Goal: Task Accomplishment & Management: Complete application form

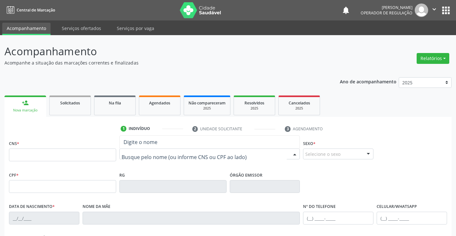
click at [131, 156] on input "text" at bounding box center [204, 157] width 165 height 13
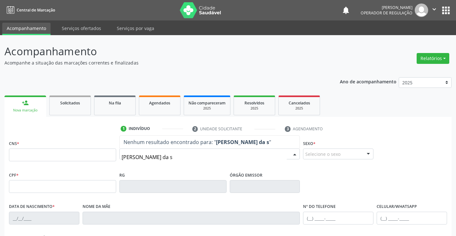
type input "ELIANA DA SILVA ARAUJO"
click at [340, 181] on div "CPF * RG Órgão emissor" at bounding box center [227, 186] width 441 height 32
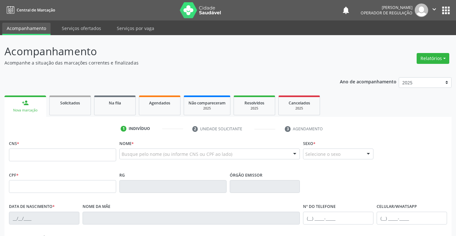
click at [346, 180] on div "CPF * RG Órgão emissor" at bounding box center [227, 186] width 441 height 32
click at [347, 179] on div "CPF * RG Órgão emissor" at bounding box center [227, 186] width 441 height 32
click at [87, 162] on fieldset "CNS *" at bounding box center [62, 152] width 107 height 27
drag, startPoint x: 81, startPoint y: 146, endPoint x: 79, endPoint y: 149, distance: 4.4
click at [80, 148] on div "CNS *" at bounding box center [62, 150] width 107 height 23
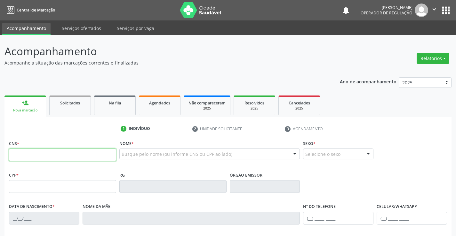
click at [80, 150] on input "text" at bounding box center [62, 155] width 107 height 13
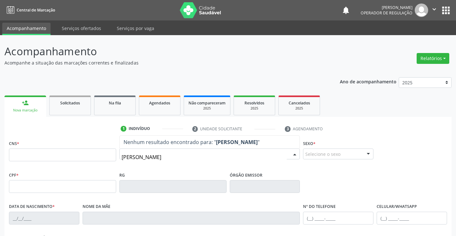
type input "jeilane mar"
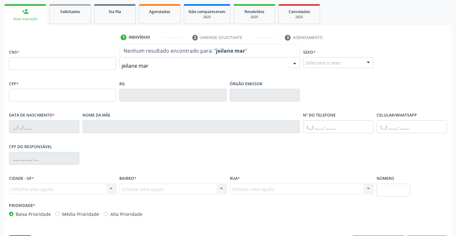
scroll to position [96, 0]
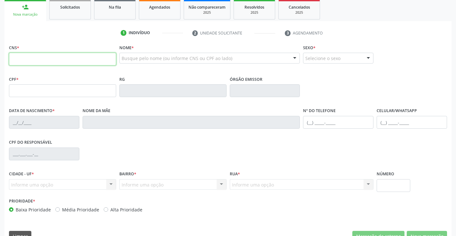
click at [47, 61] on input "text" at bounding box center [62, 59] width 107 height 13
type input "706 0013 1079 5340"
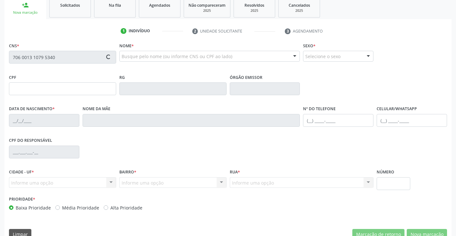
type input "0777513889"
type input "[DATE]"
type input "[PHONE_NUMBER]"
type input "SN"
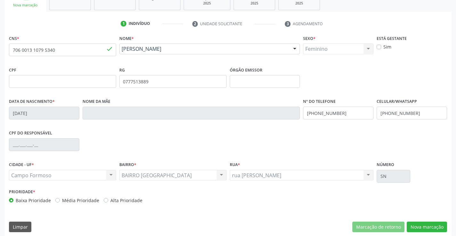
scroll to position [110, 0]
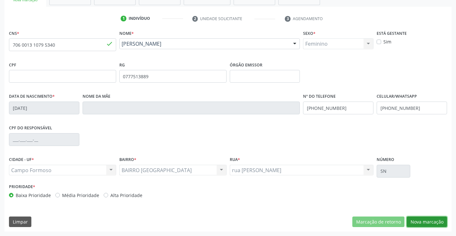
click at [422, 225] on button "Nova marcação" at bounding box center [426, 222] width 40 height 11
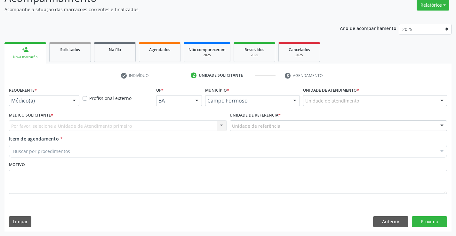
scroll to position [53, 0]
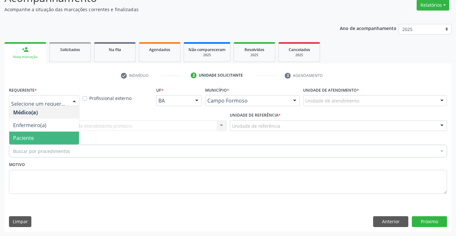
click at [23, 140] on span "Paciente" at bounding box center [23, 138] width 21 height 7
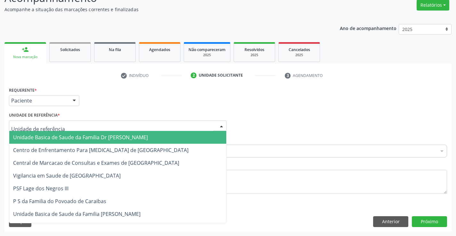
click at [64, 127] on div at bounding box center [117, 126] width 217 height 11
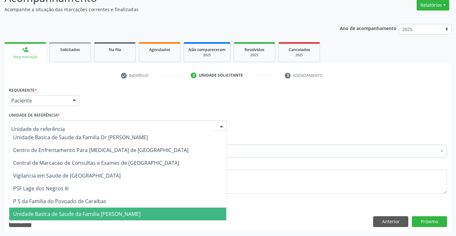
drag, startPoint x: 68, startPoint y: 219, endPoint x: 61, endPoint y: 175, distance: 44.7
click at [68, 216] on span "Unidade Basica de Saude da Familia [PERSON_NAME]" at bounding box center [117, 214] width 217 height 13
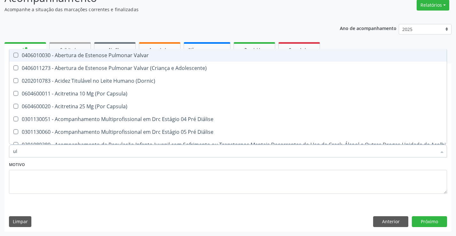
type input "u"
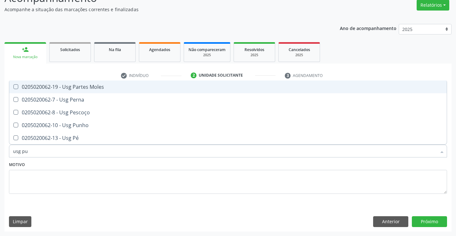
type input "usg pun"
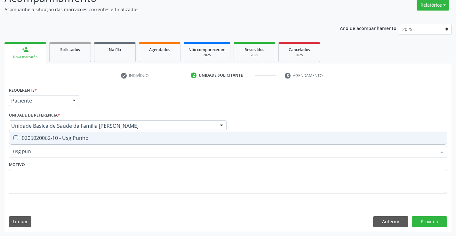
click at [75, 140] on div "0205020062-10 - Usg Punho" at bounding box center [227, 138] width 429 height 5
checkbox Punho "true"
click at [41, 166] on div "Motivo" at bounding box center [228, 177] width 438 height 34
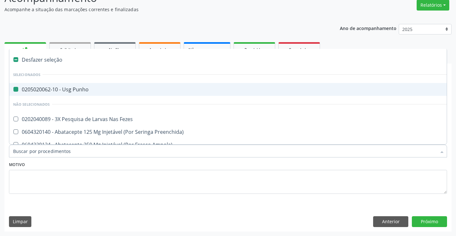
type input "r"
checkbox Punho "false"
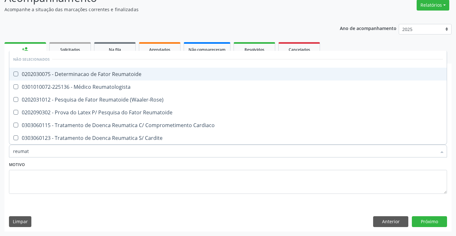
type input "reumato"
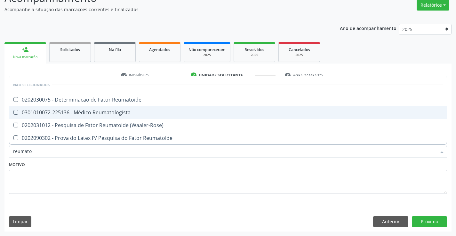
click at [75, 115] on div "0301010072-225136 - Médico Reumatologista" at bounding box center [227, 112] width 429 height 5
checkbox Reumatologista "true"
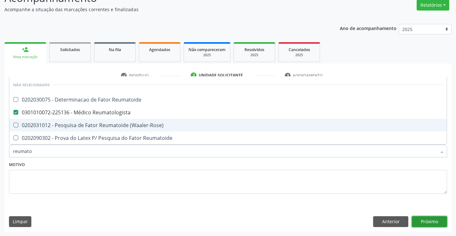
click at [435, 221] on button "Próximo" at bounding box center [429, 221] width 35 height 11
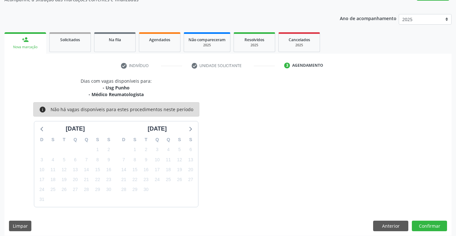
scroll to position [67, 0]
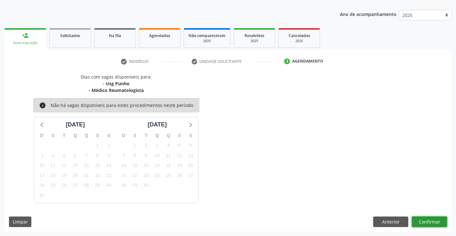
click at [429, 220] on button "Confirmar" at bounding box center [429, 222] width 35 height 11
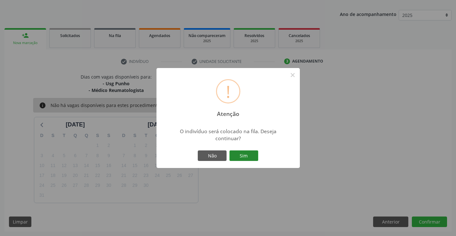
click at [246, 153] on button "Sim" at bounding box center [243, 156] width 29 height 11
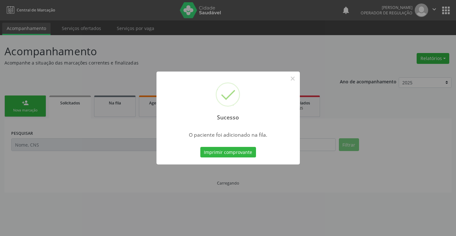
scroll to position [0, 0]
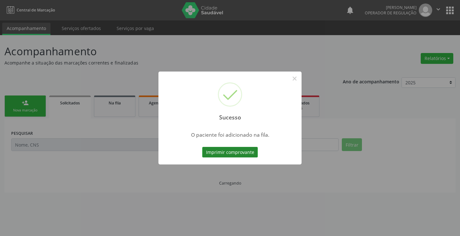
click at [243, 152] on button "Imprimir comprovante" at bounding box center [230, 152] width 56 height 11
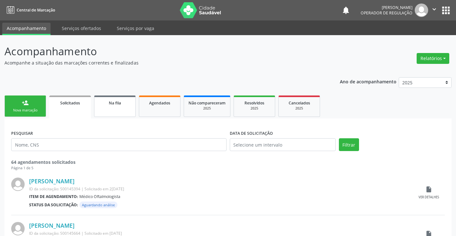
click at [118, 104] on span "Na fila" at bounding box center [115, 102] width 12 height 5
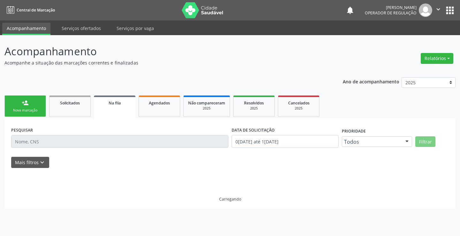
click at [58, 149] on div "PESQUISAR" at bounding box center [120, 138] width 221 height 27
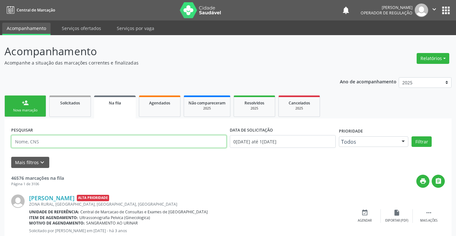
click at [47, 138] on input "text" at bounding box center [118, 141] width 215 height 13
type input "[PERSON_NAME] a"
click at [411, 137] on button "Filtrar" at bounding box center [421, 142] width 20 height 11
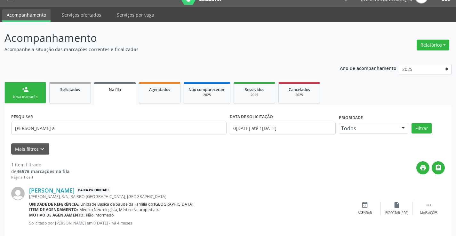
scroll to position [26, 0]
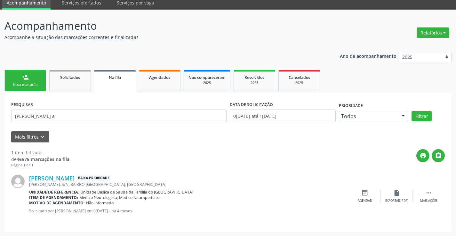
click at [31, 77] on link "person_add Nova marcação" at bounding box center [25, 80] width 42 height 21
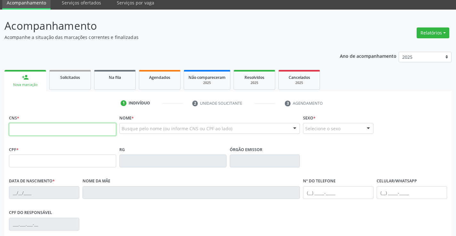
click at [38, 131] on input "text" at bounding box center [62, 129] width 107 height 13
type input "705 0072 4327 2458"
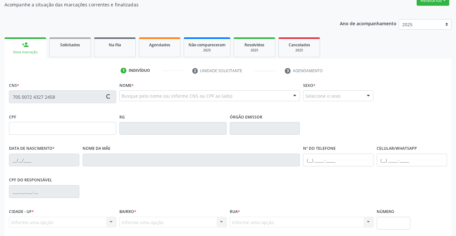
scroll to position [110, 0]
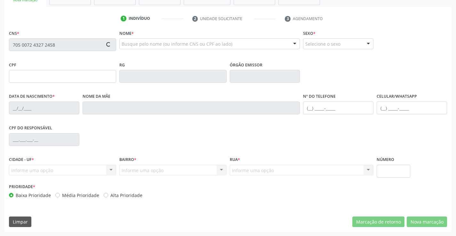
type input "08639399600"
type input "[DATE]"
type input "[PHONE_NUMBER]"
type input "S/N"
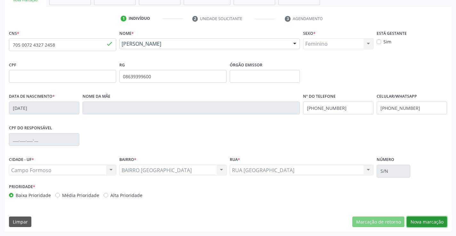
click at [421, 223] on button "Nova marcação" at bounding box center [426, 222] width 40 height 11
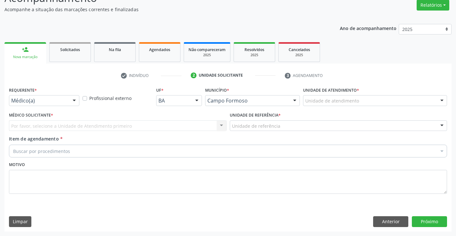
scroll to position [53, 0]
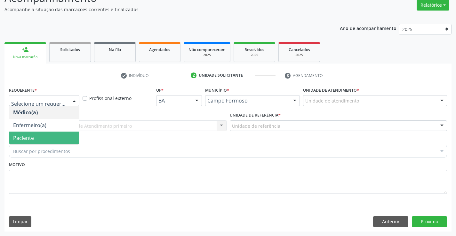
click at [27, 139] on span "Paciente" at bounding box center [23, 138] width 21 height 7
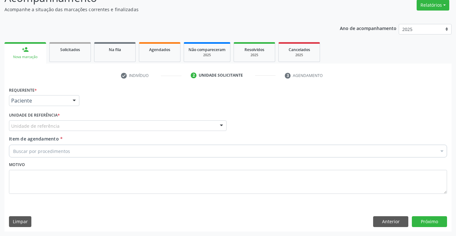
drag, startPoint x: 83, startPoint y: 122, endPoint x: 78, endPoint y: 181, distance: 59.0
click at [83, 126] on div "Unidade de referência" at bounding box center [117, 126] width 217 height 11
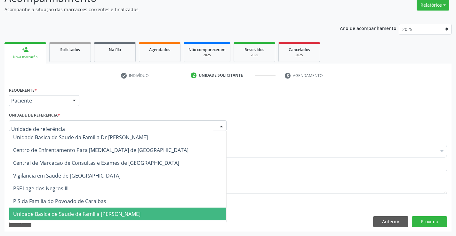
click at [88, 217] on span "Unidade Basica de Saude da Familia [PERSON_NAME]" at bounding box center [76, 214] width 127 height 7
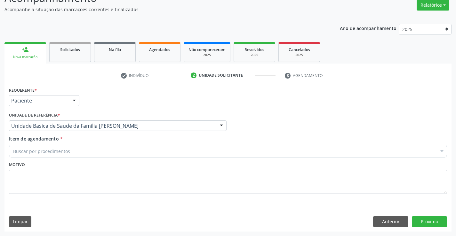
click at [90, 153] on div "Buscar por procedimentos" at bounding box center [228, 151] width 438 height 13
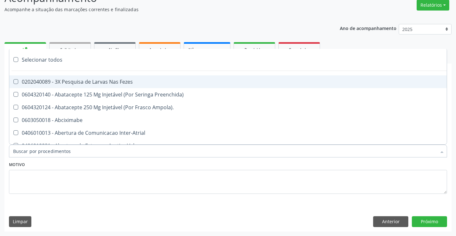
click at [90, 153] on input "Item de agendamento *" at bounding box center [224, 151] width 423 height 13
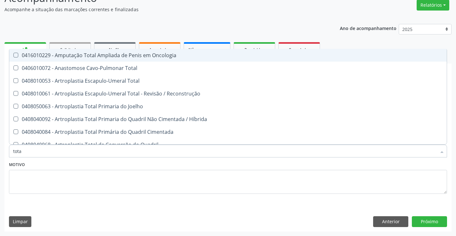
type input "total"
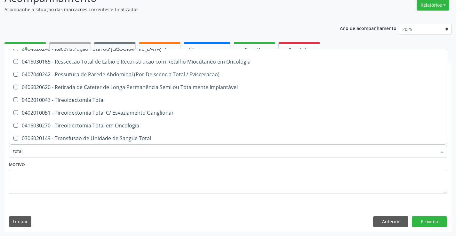
scroll to position [1043, 0]
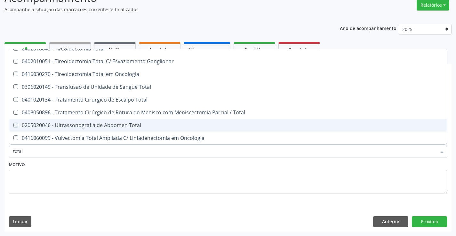
drag, startPoint x: 127, startPoint y: 125, endPoint x: 0, endPoint y: 154, distance: 130.7
click at [124, 126] on div "0205020046 - Ultrassonografia de Abdomen Total" at bounding box center [227, 125] width 429 height 5
checkbox Total "true"
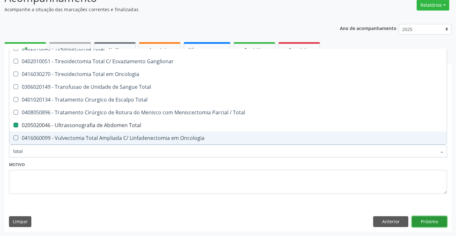
click at [423, 222] on button "Próximo" at bounding box center [429, 221] width 35 height 11
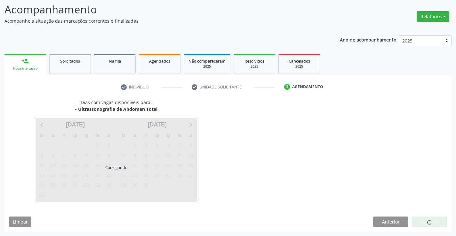
scroll to position [0, 0]
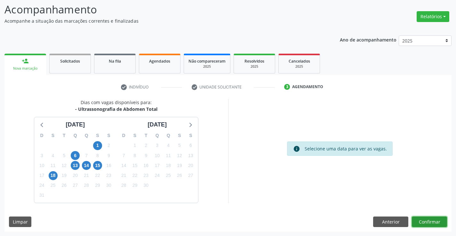
click at [422, 221] on button "Confirmar" at bounding box center [429, 222] width 35 height 11
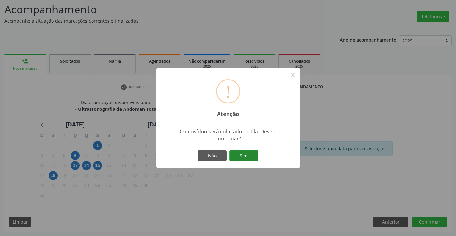
click at [246, 153] on button "Sim" at bounding box center [243, 156] width 29 height 11
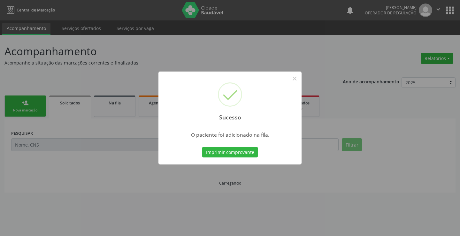
click at [242, 146] on div "Imprimir comprovante Cancel" at bounding box center [230, 152] width 59 height 13
click at [245, 154] on button "Imprimir comprovante" at bounding box center [230, 152] width 56 height 11
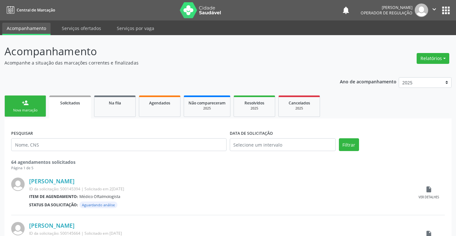
click at [44, 111] on link "person_add Nova marcação" at bounding box center [25, 106] width 42 height 21
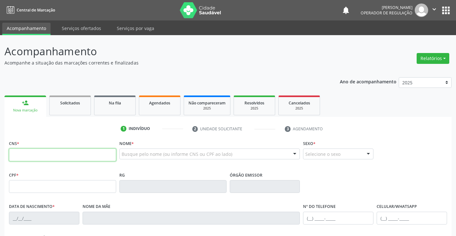
click at [50, 160] on input "text" at bounding box center [62, 155] width 107 height 13
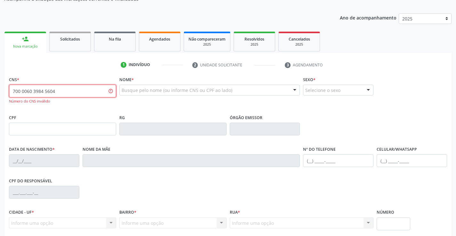
scroll to position [96, 0]
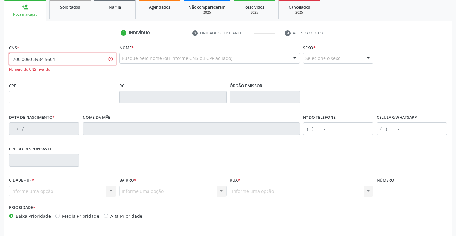
drag, startPoint x: 67, startPoint y: 61, endPoint x: 0, endPoint y: 71, distance: 67.6
click at [0, 71] on div "Acompanhamento Acompanhe a situação das marcações correntes e finalizadas Relat…" at bounding box center [228, 98] width 456 height 318
type input "700 0060 3984 5604"
drag, startPoint x: 61, startPoint y: 57, endPoint x: 0, endPoint y: 67, distance: 61.8
click at [0, 67] on div "Acompanhamento Acompanhe a situação das marcações correntes e finalizadas Relat…" at bounding box center [228, 98] width 456 height 318
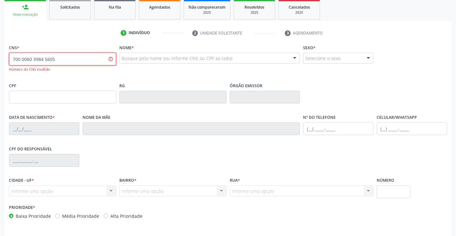
type input "700 0060 3984 5605"
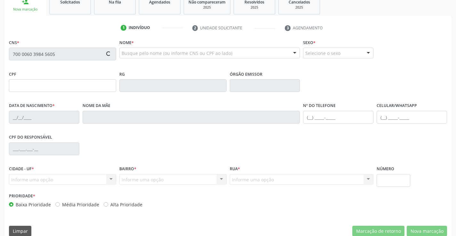
scroll to position [110, 0]
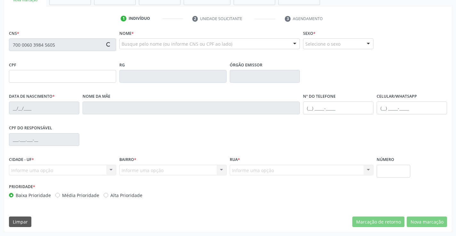
type input "1476116440"
type input "[DATE]"
type input "[PHONE_NUMBER]"
type input "041.839.815-14"
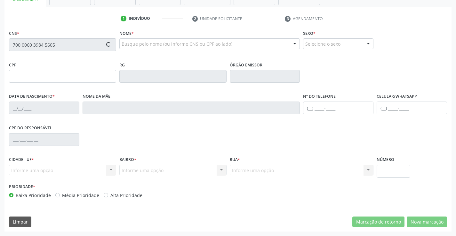
type input "S/N"
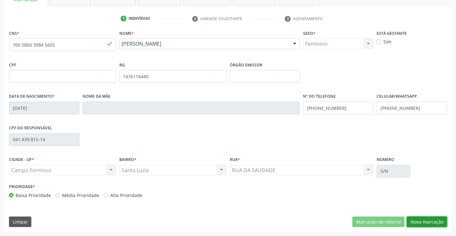
click at [429, 223] on button "Nova marcação" at bounding box center [426, 222] width 40 height 11
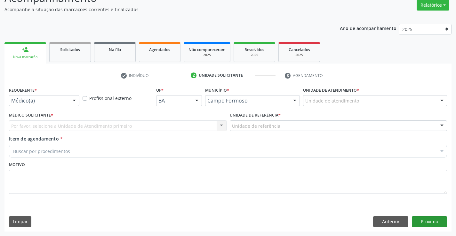
scroll to position [53, 0]
click at [24, 97] on div "Médico(a)" at bounding box center [44, 100] width 70 height 11
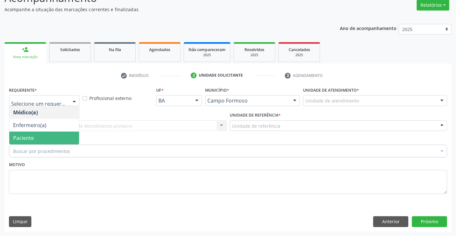
click at [26, 141] on span "Paciente" at bounding box center [23, 138] width 21 height 7
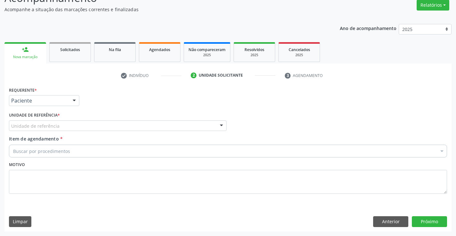
click at [95, 128] on div "Unidade de referência" at bounding box center [117, 126] width 217 height 11
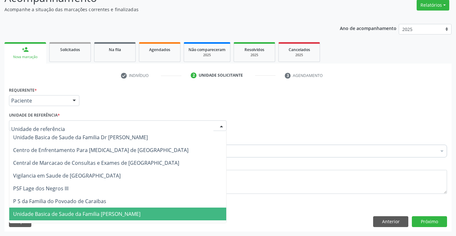
click at [93, 212] on span "Unidade Basica de Saude da Familia [PERSON_NAME]" at bounding box center [76, 214] width 127 height 7
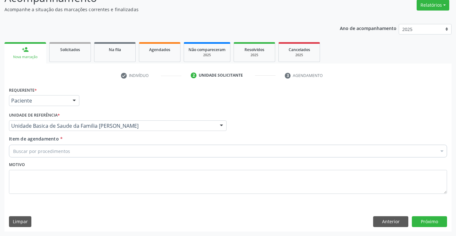
click at [97, 155] on div "Buscar por procedimentos" at bounding box center [228, 151] width 438 height 13
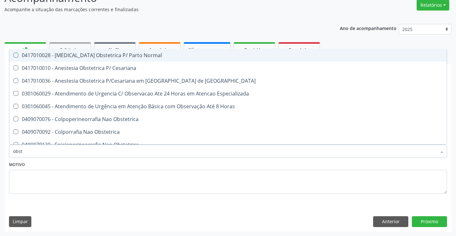
type input "obste"
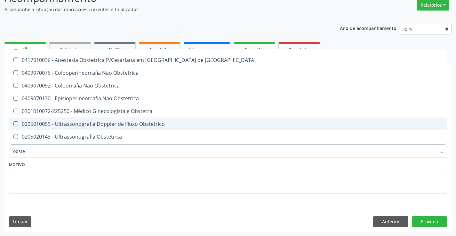
scroll to position [32, 0]
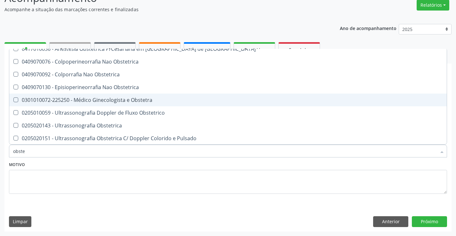
drag, startPoint x: 155, startPoint y: 102, endPoint x: 83, endPoint y: 95, distance: 71.7
click at [149, 102] on div "0301010072-225250 - Médico Ginecologista e Obstetra" at bounding box center [227, 100] width 429 height 5
checkbox Obstetra "true"
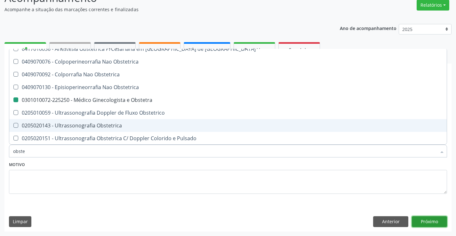
click at [424, 223] on button "Próximo" at bounding box center [429, 221] width 35 height 11
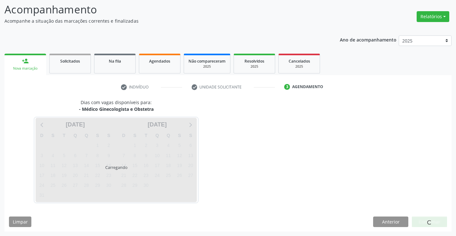
scroll to position [0, 0]
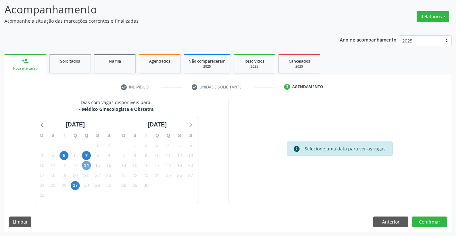
click at [86, 165] on span "14" at bounding box center [86, 165] width 9 height 9
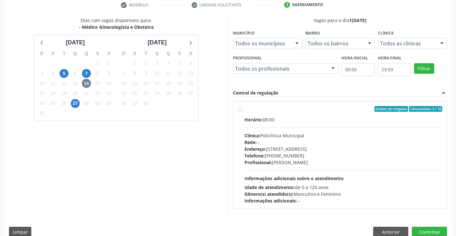
click at [329, 180] on span "Informações adicionais sobre o atendimento" at bounding box center [293, 179] width 99 height 6
click at [242, 112] on input "Ordem de chegada Consumidos: 3 / 16 Horário: 08:00 Clínica: Policlínica Municip…" at bounding box center [240, 109] width 4 height 6
radio input "true"
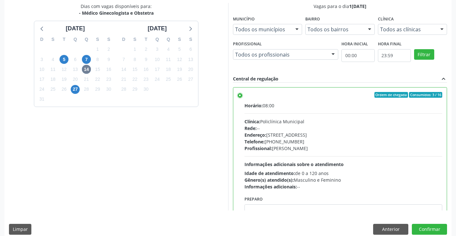
scroll to position [146, 0]
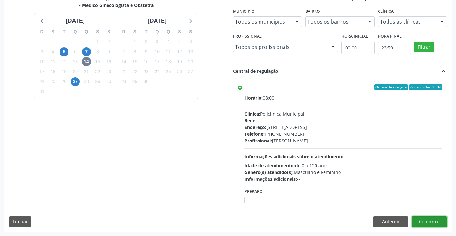
click at [423, 227] on button "Confirmar" at bounding box center [429, 221] width 35 height 11
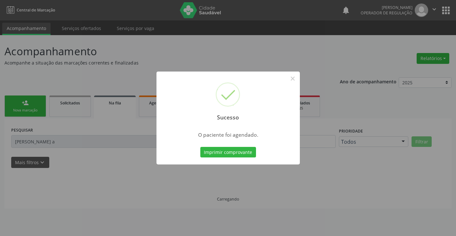
scroll to position [0, 0]
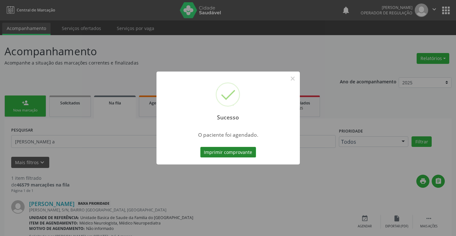
click at [229, 149] on button "Imprimir comprovante" at bounding box center [228, 152] width 56 height 11
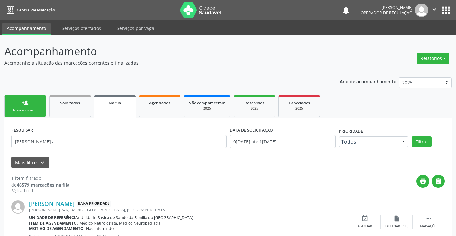
drag, startPoint x: 431, startPoint y: 9, endPoint x: 408, endPoint y: 41, distance: 39.9
click at [431, 9] on icon "" at bounding box center [433, 9] width 7 height 7
click at [408, 39] on link "Sair" at bounding box center [418, 39] width 44 height 9
